Goal: Task Accomplishment & Management: Use online tool/utility

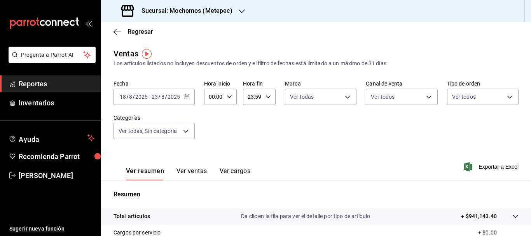
click at [120, 98] on input "18" at bounding box center [122, 97] width 7 height 6
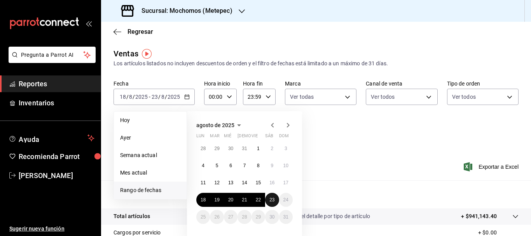
click at [266, 201] on button "23" at bounding box center [272, 200] width 14 height 14
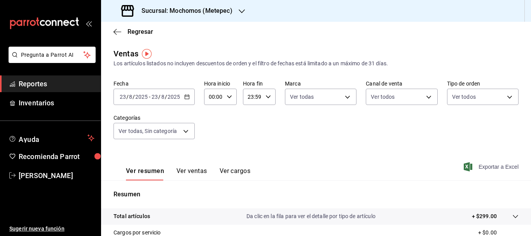
click at [508, 168] on span "Exportar a Excel" at bounding box center [491, 166] width 53 height 9
click at [118, 97] on div "[DATE] [DATE] - [DATE] [DATE]" at bounding box center [153, 97] width 81 height 16
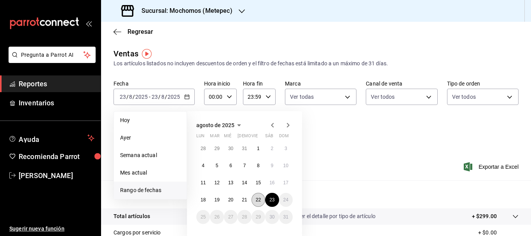
click at [261, 199] on button "22" at bounding box center [258, 200] width 14 height 14
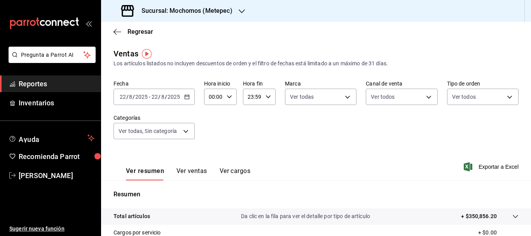
click at [124, 98] on input "22" at bounding box center [122, 97] width 7 height 6
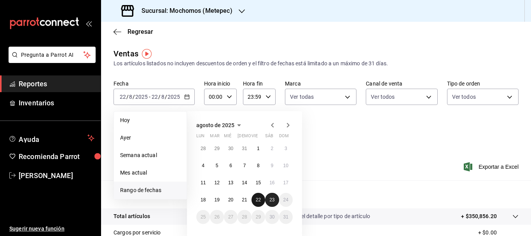
drag, startPoint x: 260, startPoint y: 202, endPoint x: 277, endPoint y: 197, distance: 17.3
click at [277, 197] on div "28 29 30 31 1 2 3 4 5 6 7 8 9 10 11 12 13 14 15 16 17 18 19 20 21 22 23 24 25 2…" at bounding box center [244, 182] width 96 height 82
click at [277, 197] on button "23" at bounding box center [272, 200] width 14 height 14
click at [258, 201] on abbr "22" at bounding box center [258, 199] width 5 height 5
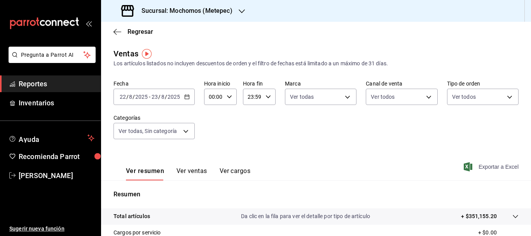
click at [492, 170] on span "Exportar a Excel" at bounding box center [491, 166] width 53 height 9
